Goal: Navigation & Orientation: Go to known website

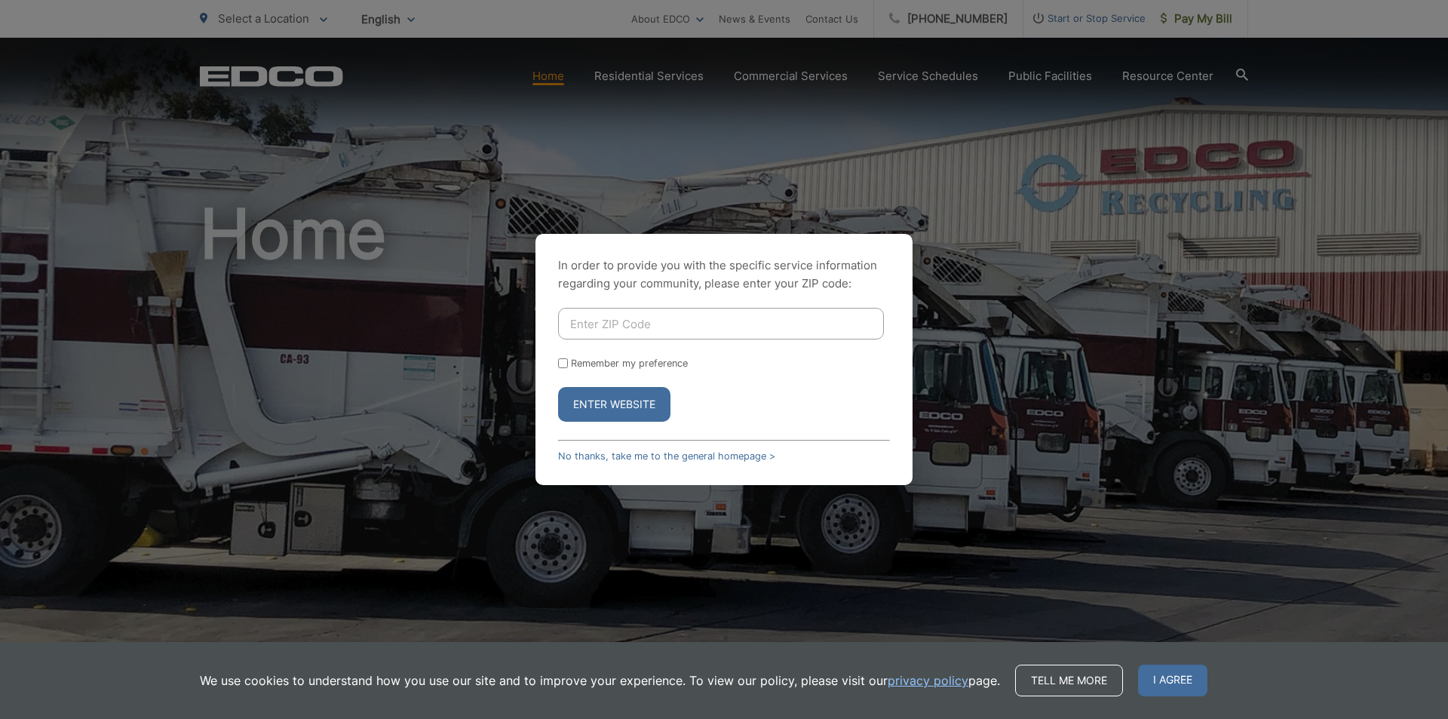
drag, startPoint x: 636, startPoint y: 326, endPoint x: 648, endPoint y: 325, distance: 12.1
click at [636, 326] on input "Enter ZIP Code" at bounding box center [721, 324] width 326 height 32
type input "92082"
click at [624, 404] on button "Enter Website" at bounding box center [614, 404] width 112 height 35
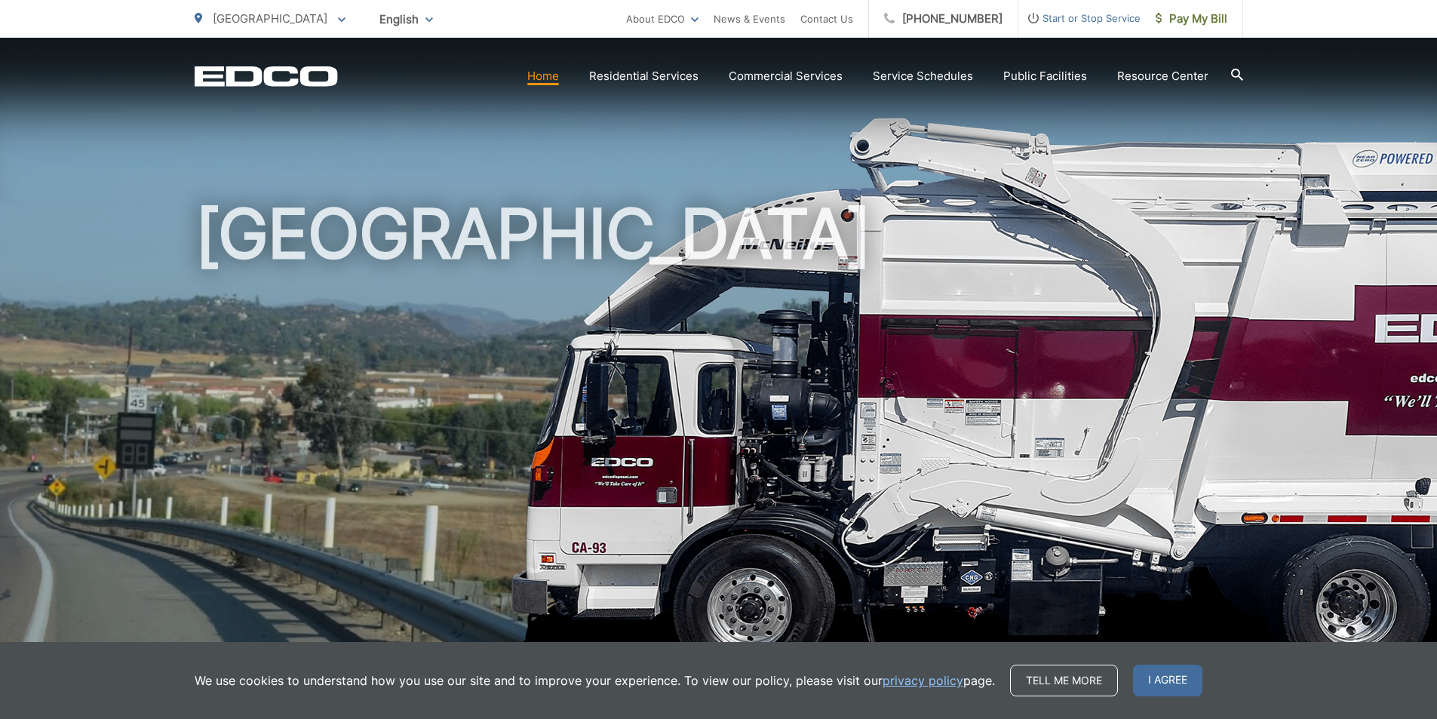
scroll to position [628, 0]
